Goal: Information Seeking & Learning: Learn about a topic

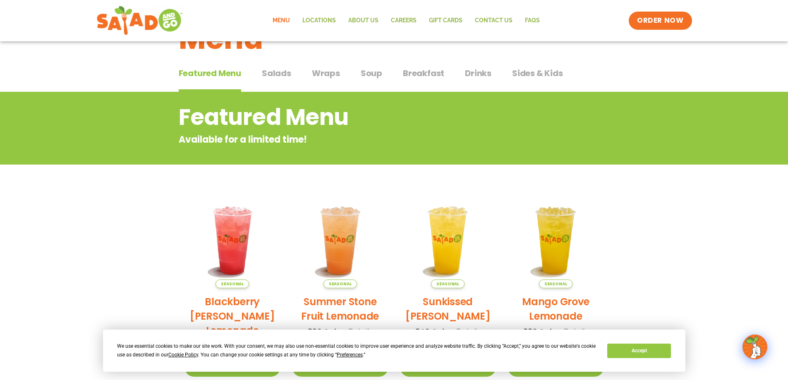
scroll to position [41, 0]
click at [281, 73] on span "Salads" at bounding box center [276, 73] width 29 height 12
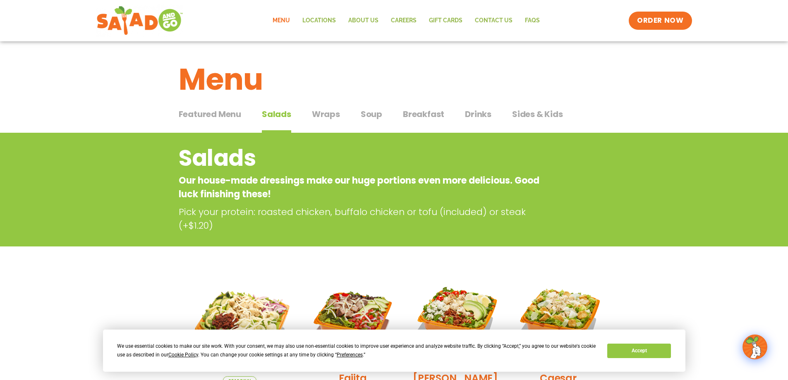
click at [482, 112] on span "Drinks" at bounding box center [478, 114] width 26 height 12
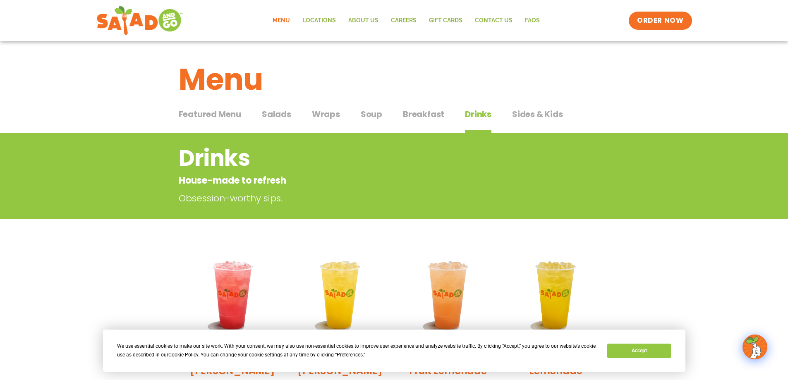
click at [273, 114] on span "Salads" at bounding box center [276, 114] width 29 height 12
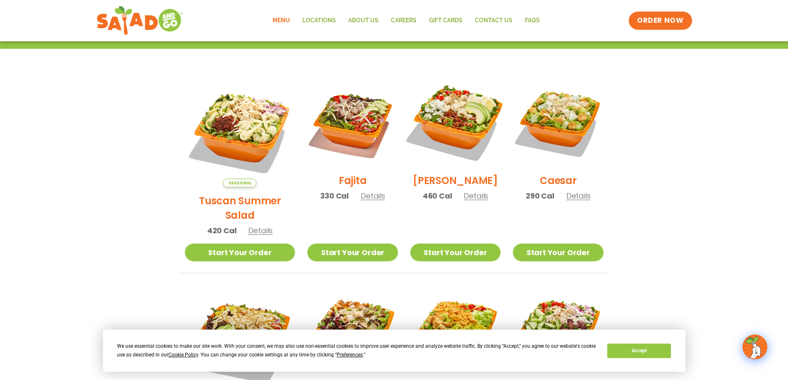
scroll to position [207, 0]
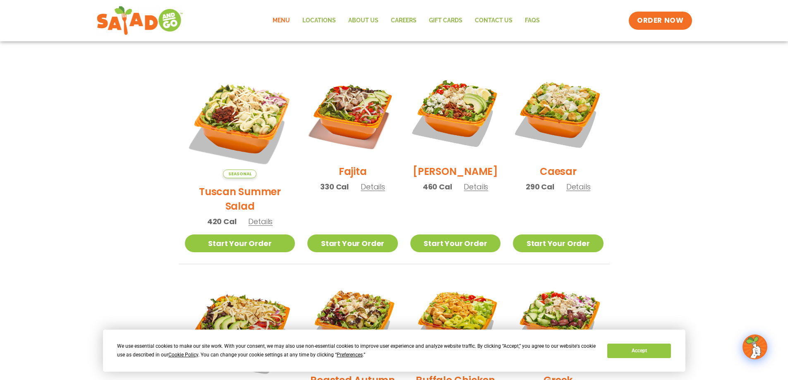
click at [361, 192] on span "Details" at bounding box center [373, 186] width 24 height 10
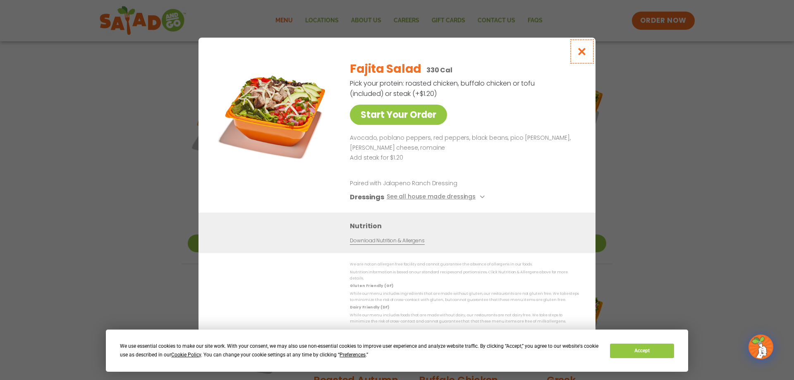
click at [582, 55] on icon "Close modal" at bounding box center [582, 51] width 10 height 9
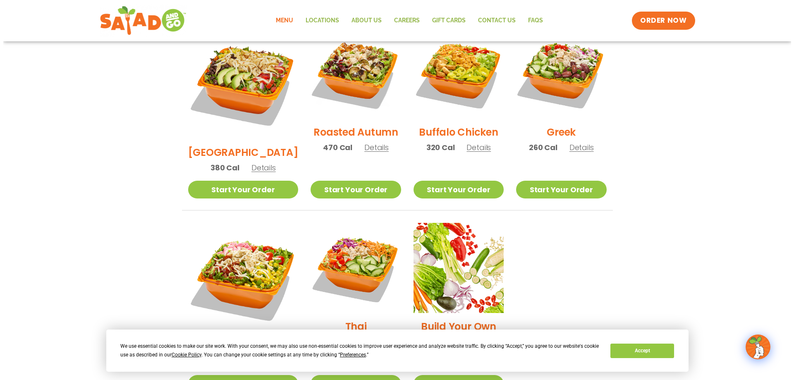
scroll to position [496, 0]
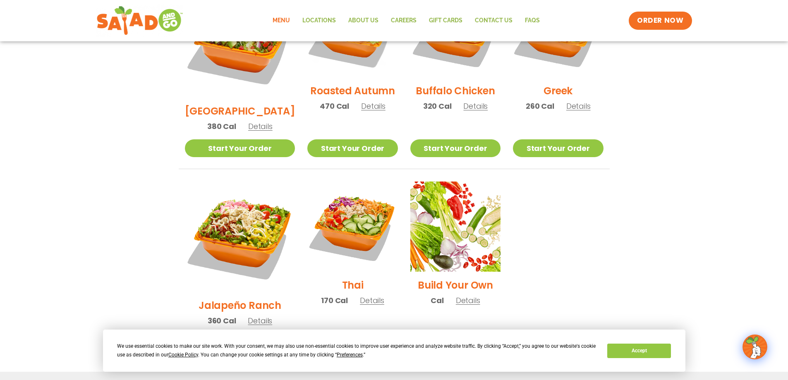
click at [464, 295] on span "Details" at bounding box center [468, 300] width 24 height 10
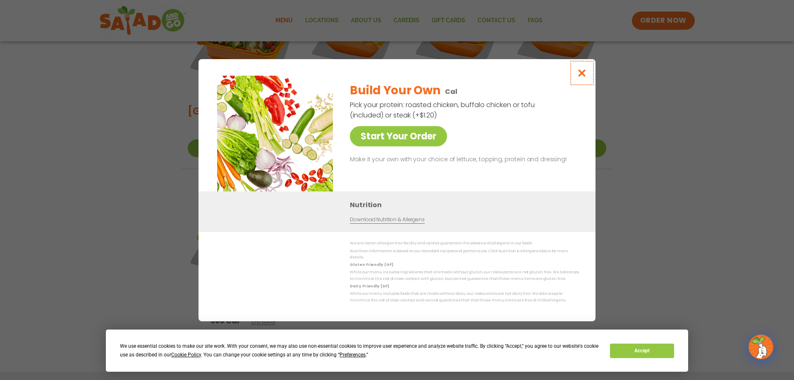
click at [582, 74] on icon "Close modal" at bounding box center [582, 73] width 10 height 9
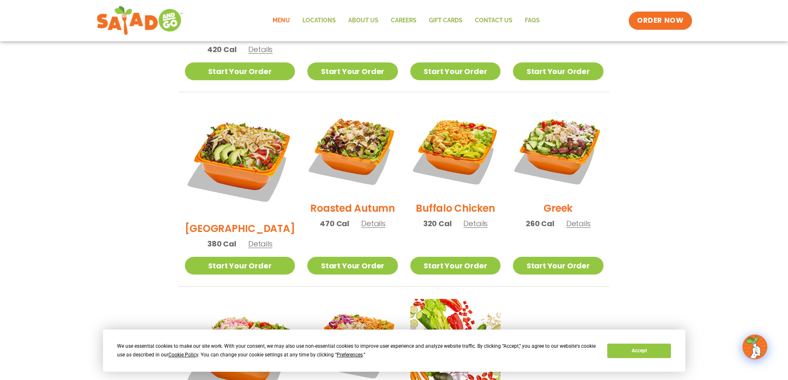
scroll to position [393, 0]
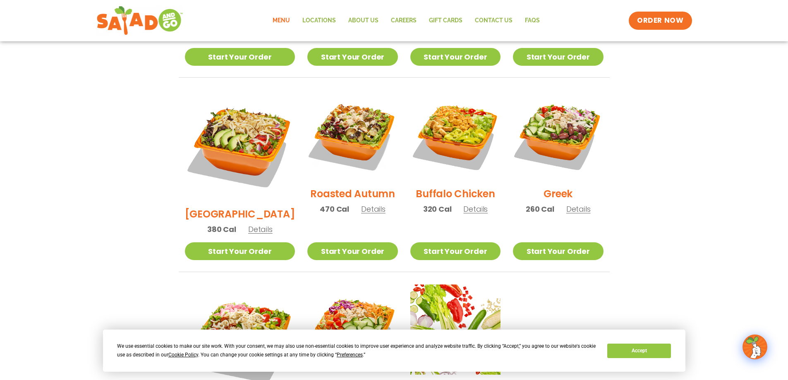
click at [362, 204] on span "Details" at bounding box center [373, 209] width 24 height 10
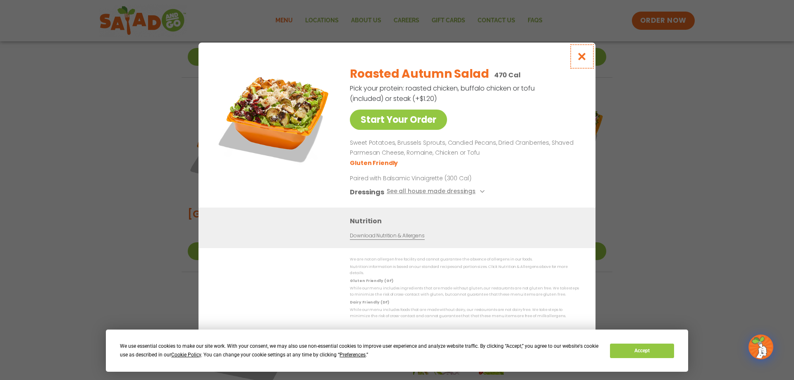
click at [582, 61] on icon "Close modal" at bounding box center [582, 56] width 10 height 9
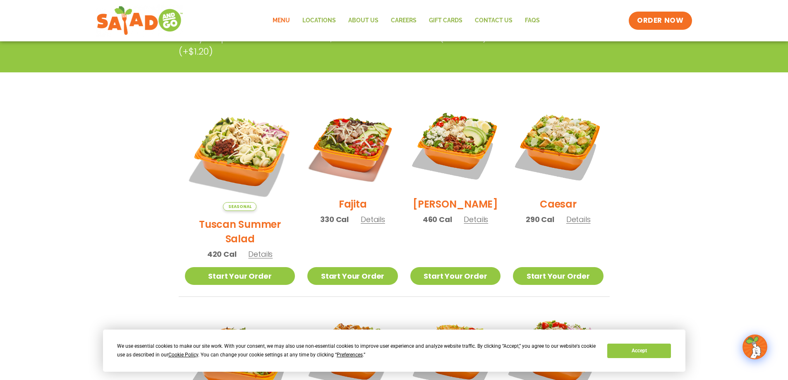
scroll to position [145, 0]
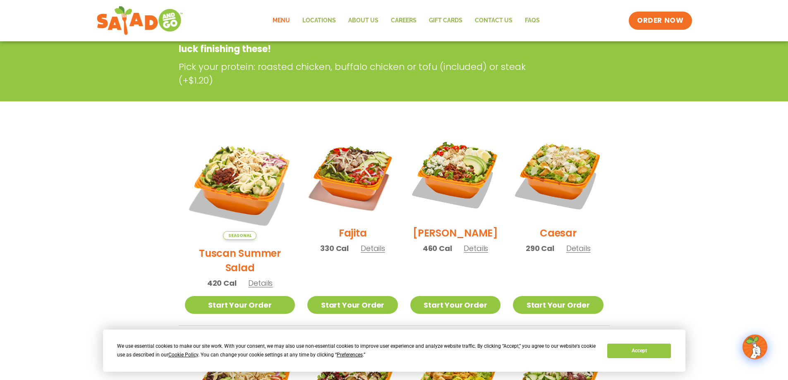
click at [470, 253] on span "Details" at bounding box center [475, 248] width 24 height 10
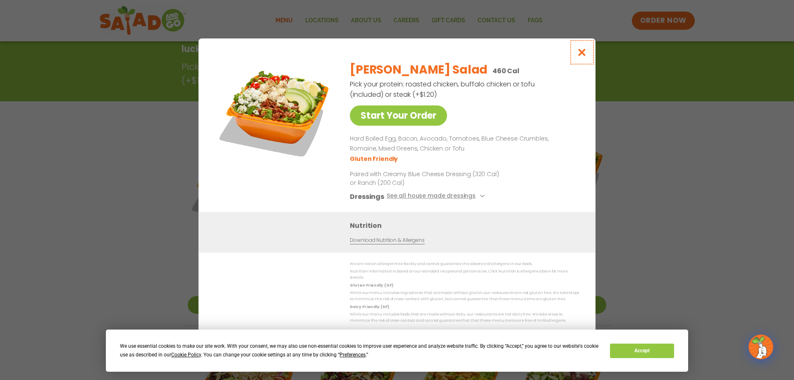
click at [585, 53] on icon "Close modal" at bounding box center [582, 52] width 10 height 9
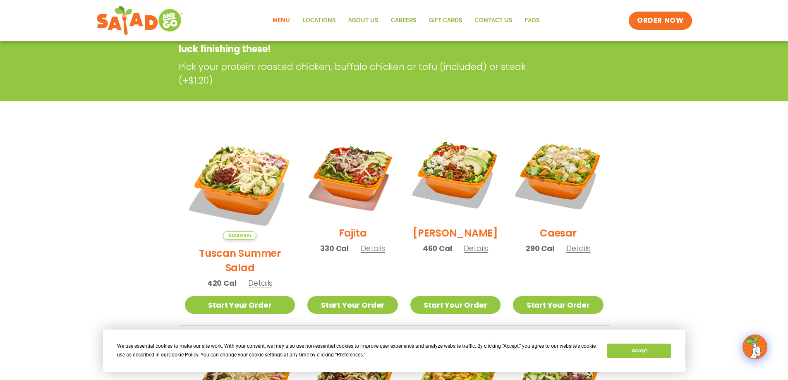
click at [361, 253] on span "Details" at bounding box center [373, 248] width 24 height 10
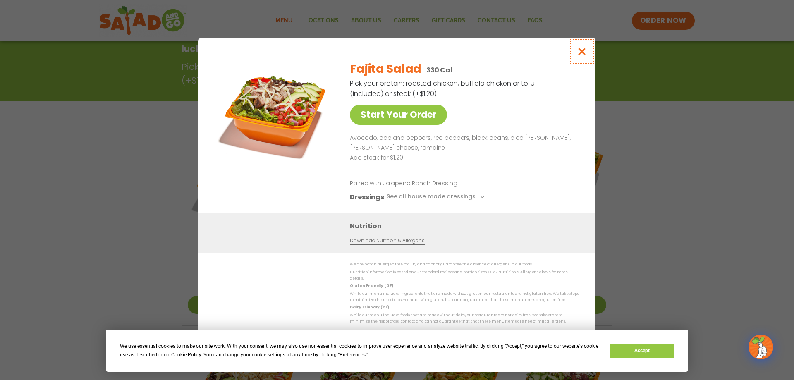
click at [582, 55] on icon "Close modal" at bounding box center [582, 51] width 10 height 9
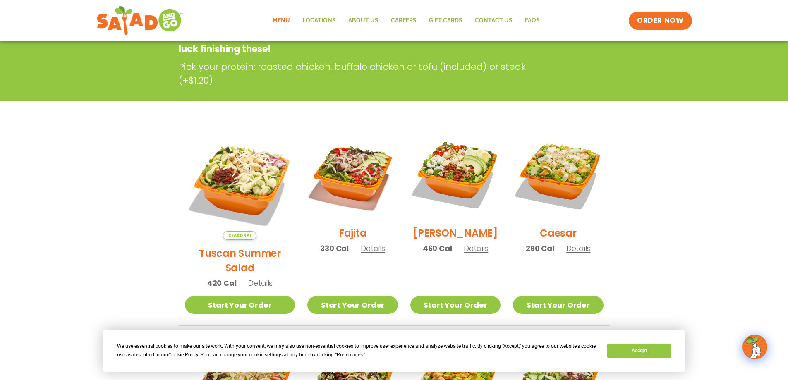
scroll to position [21, 0]
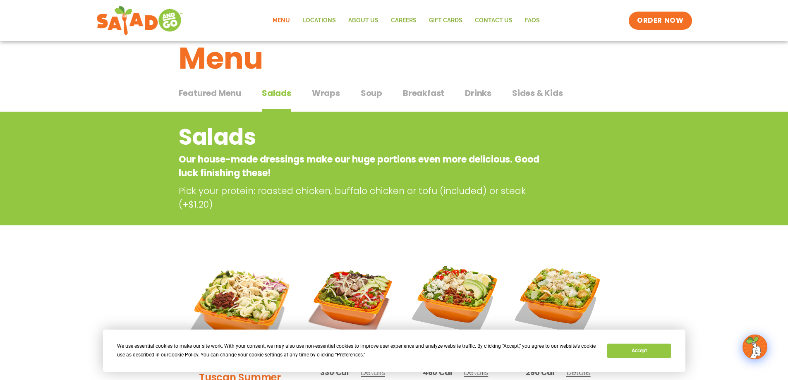
click at [470, 96] on span "Drinks" at bounding box center [478, 93] width 26 height 12
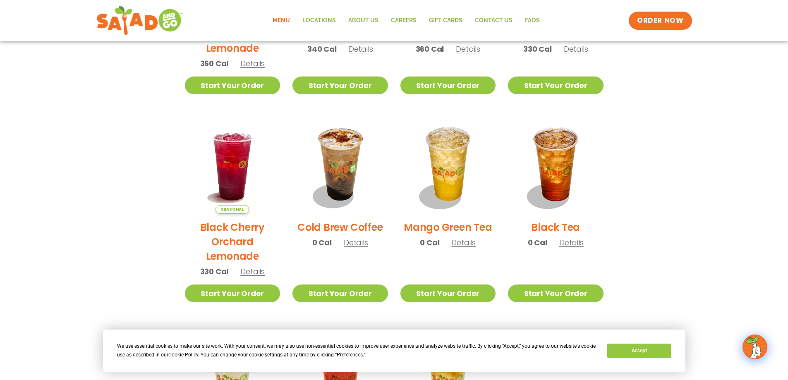
scroll to position [352, 0]
